Goal: Task Accomplishment & Management: Manage account settings

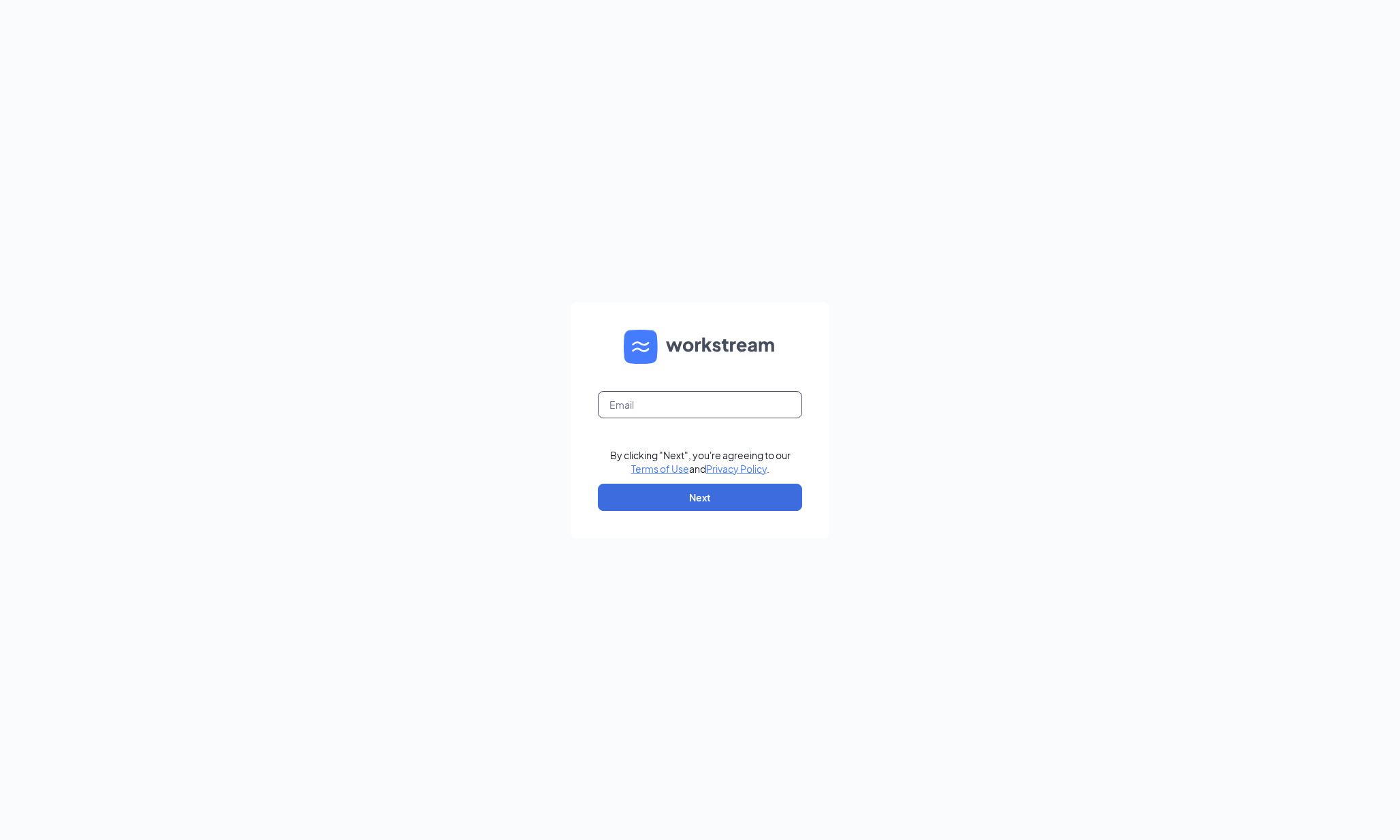
click at [612, 401] on input "text" at bounding box center [700, 404] width 205 height 28
type input "[EMAIL_ADDRESS][DOMAIN_NAME]"
click at [657, 496] on button "Next" at bounding box center [700, 497] width 205 height 28
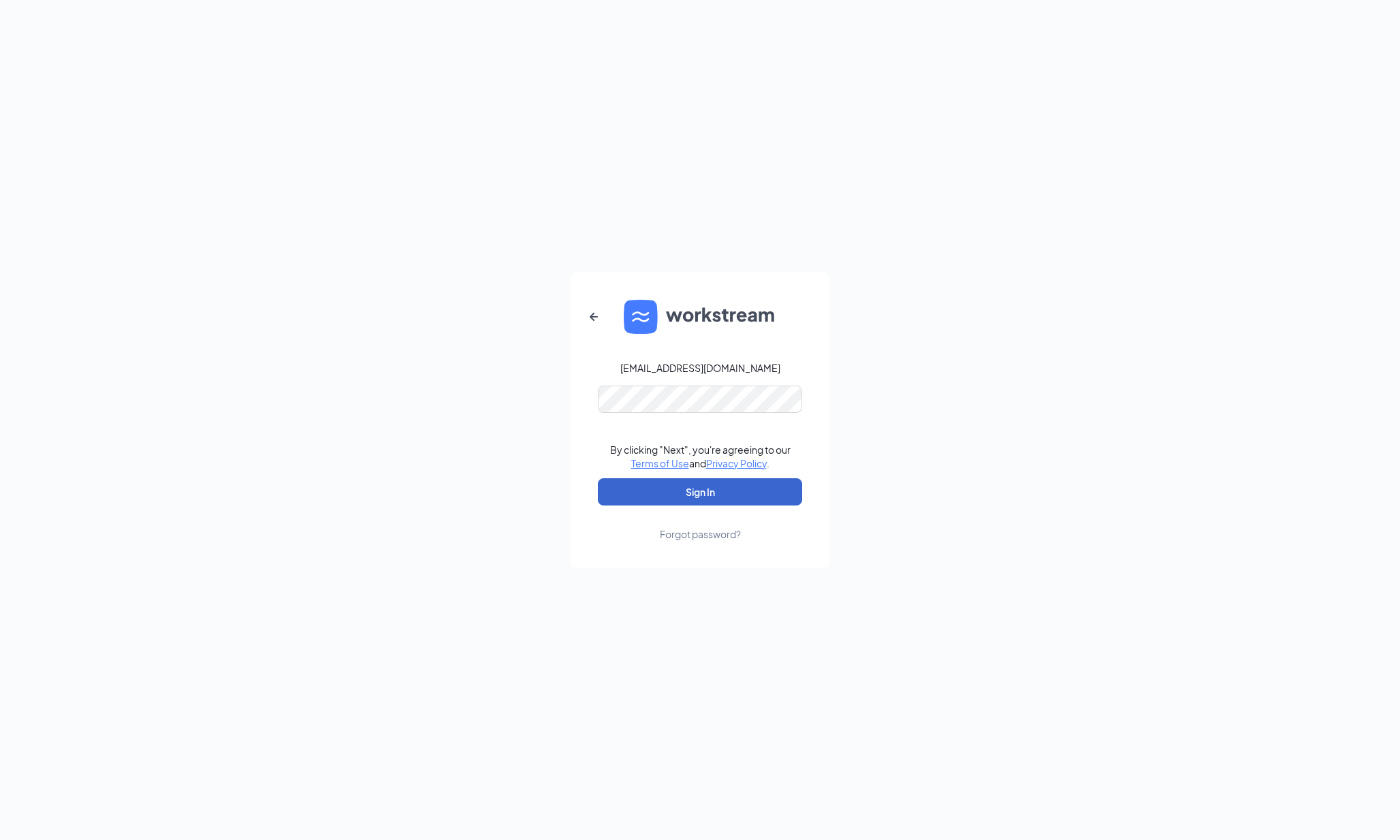
click at [700, 491] on button "Sign In" at bounding box center [700, 492] width 205 height 28
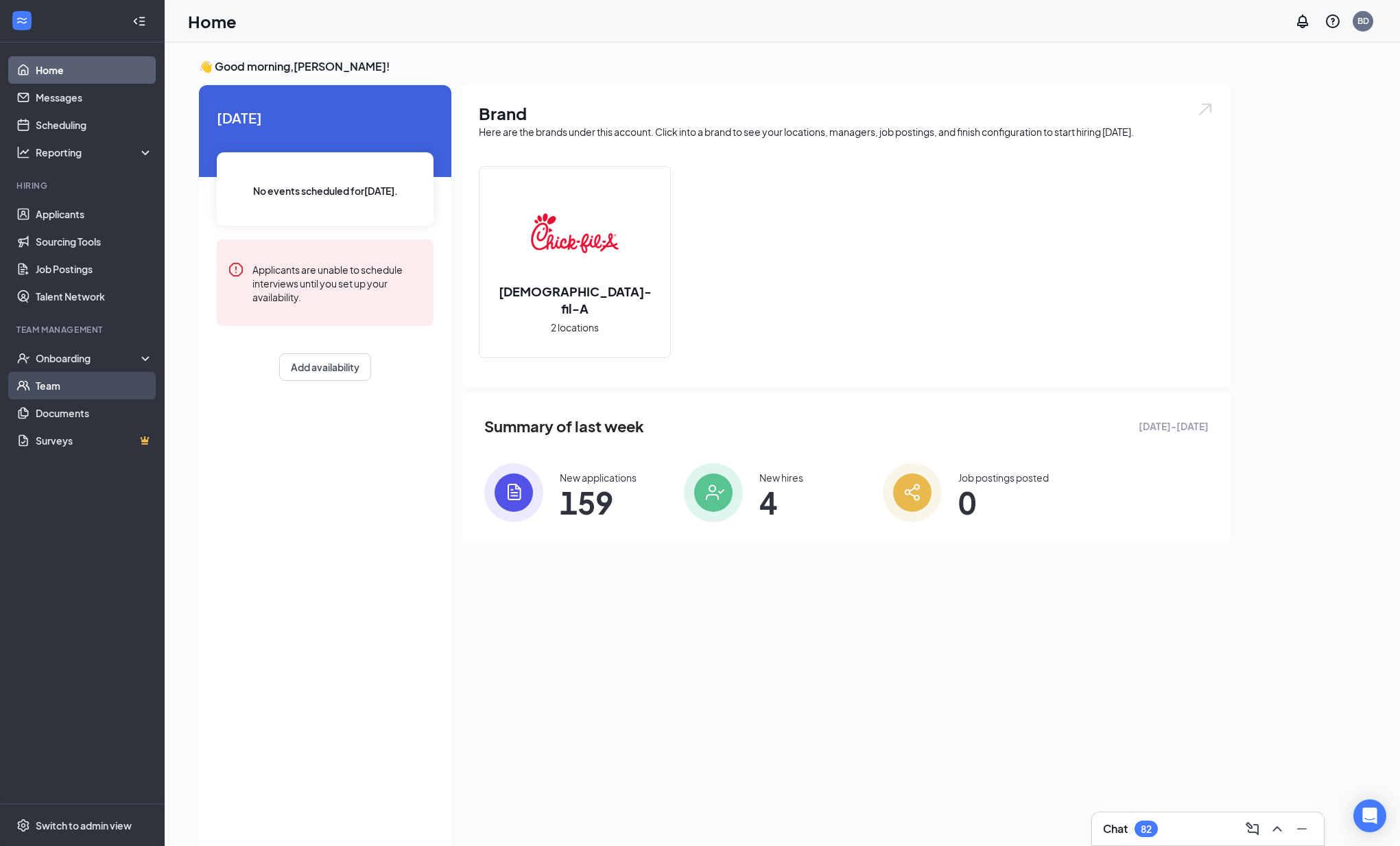
click at [57, 381] on link "Team" at bounding box center [94, 385] width 117 height 28
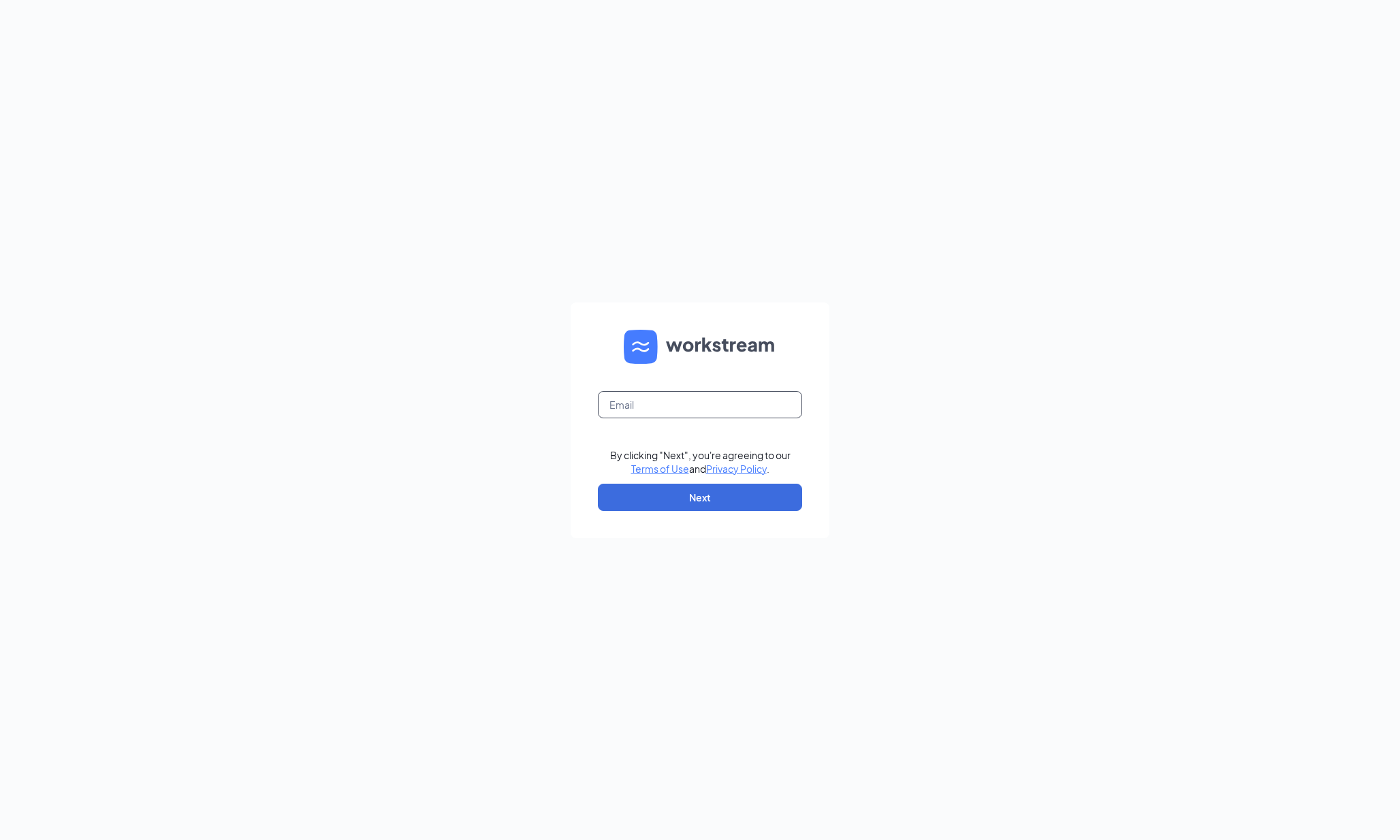
click at [645, 408] on input "text" at bounding box center [700, 404] width 205 height 28
type input "[EMAIL_ADDRESS][DOMAIN_NAME]"
click at [663, 497] on button "Next" at bounding box center [700, 497] width 205 height 28
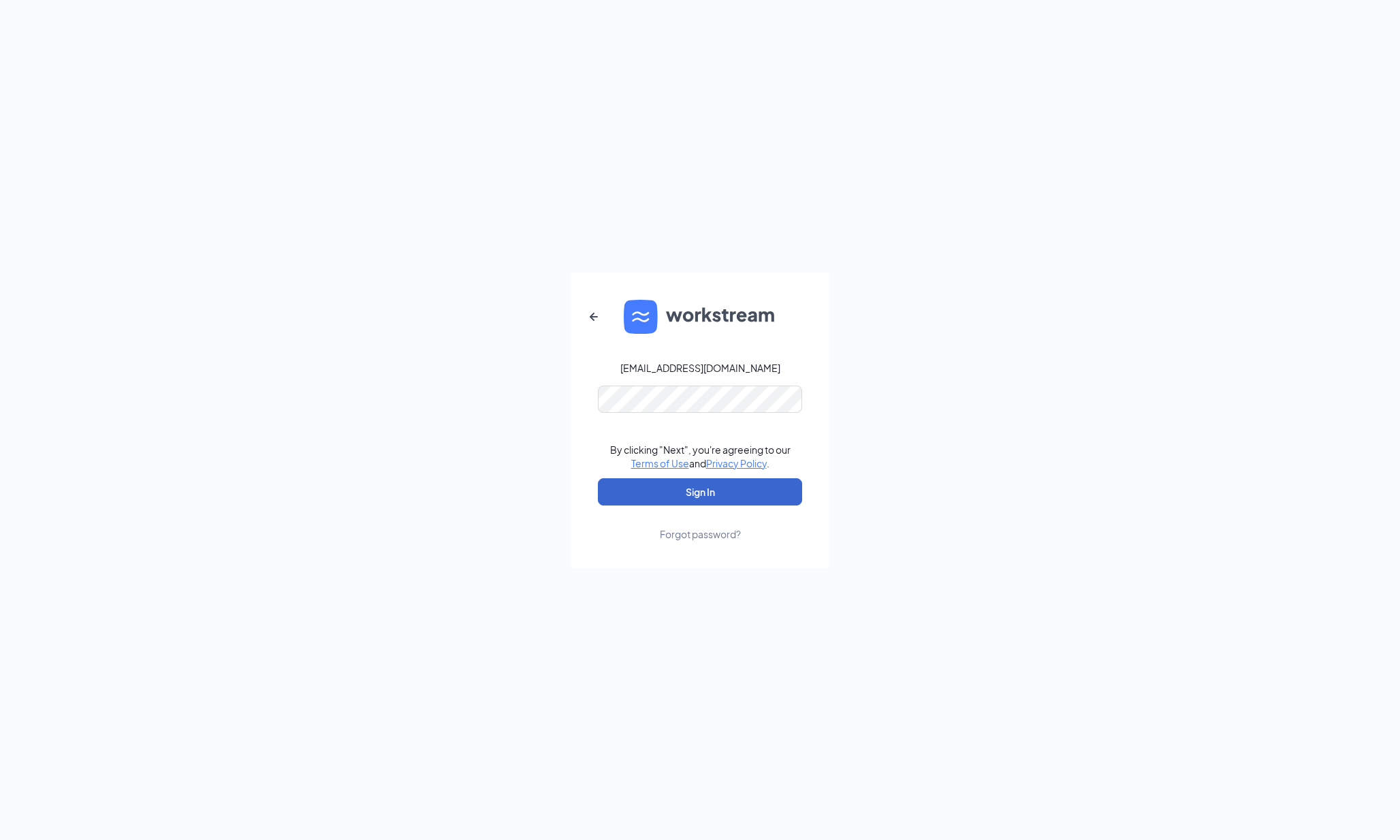
click at [700, 491] on button "Sign In" at bounding box center [700, 492] width 205 height 28
